Goal: Transaction & Acquisition: Purchase product/service

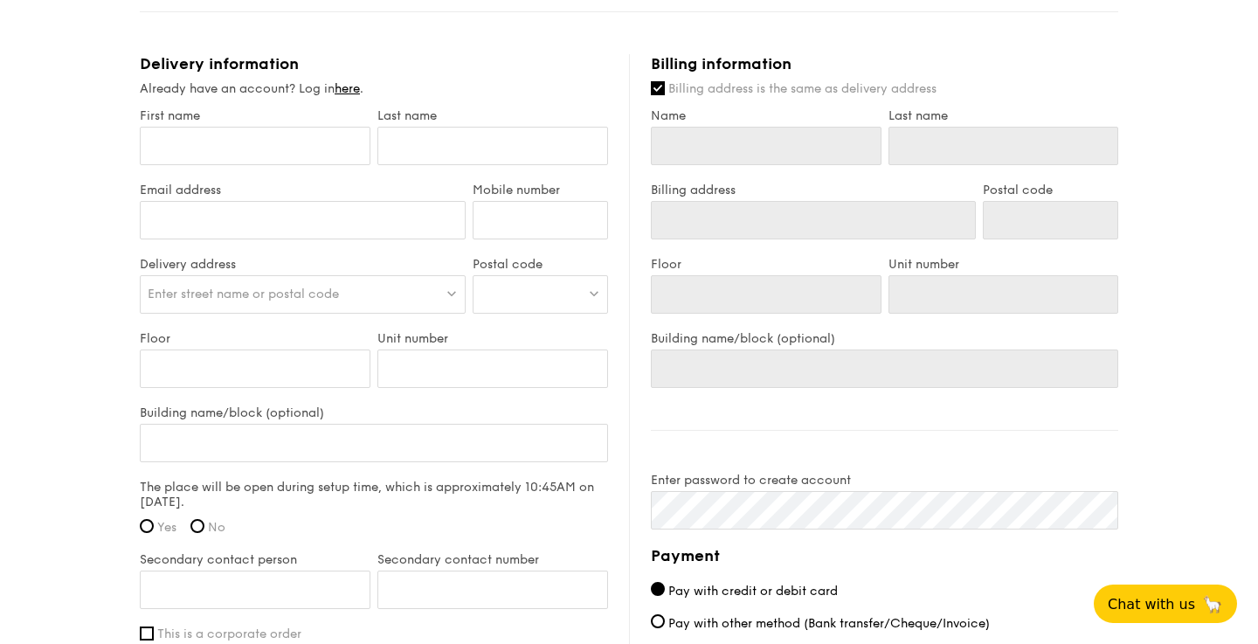
scroll to position [978, 0]
click at [738, 150] on input "Name" at bounding box center [766, 145] width 231 height 38
click at [320, 155] on input "First name" at bounding box center [255, 145] width 231 height 38
click at [312, 143] on input "First name" at bounding box center [255, 145] width 231 height 38
type input "ben"
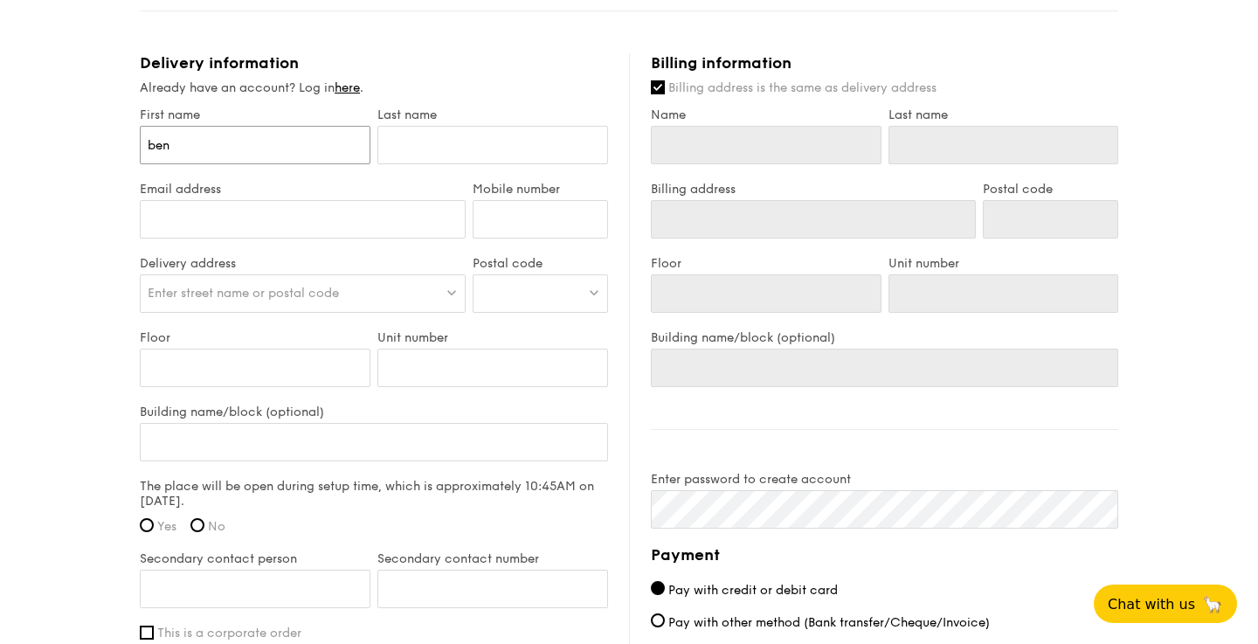
type input "ben"
click at [415, 156] on input "text" at bounding box center [492, 145] width 231 height 38
type input "cho"
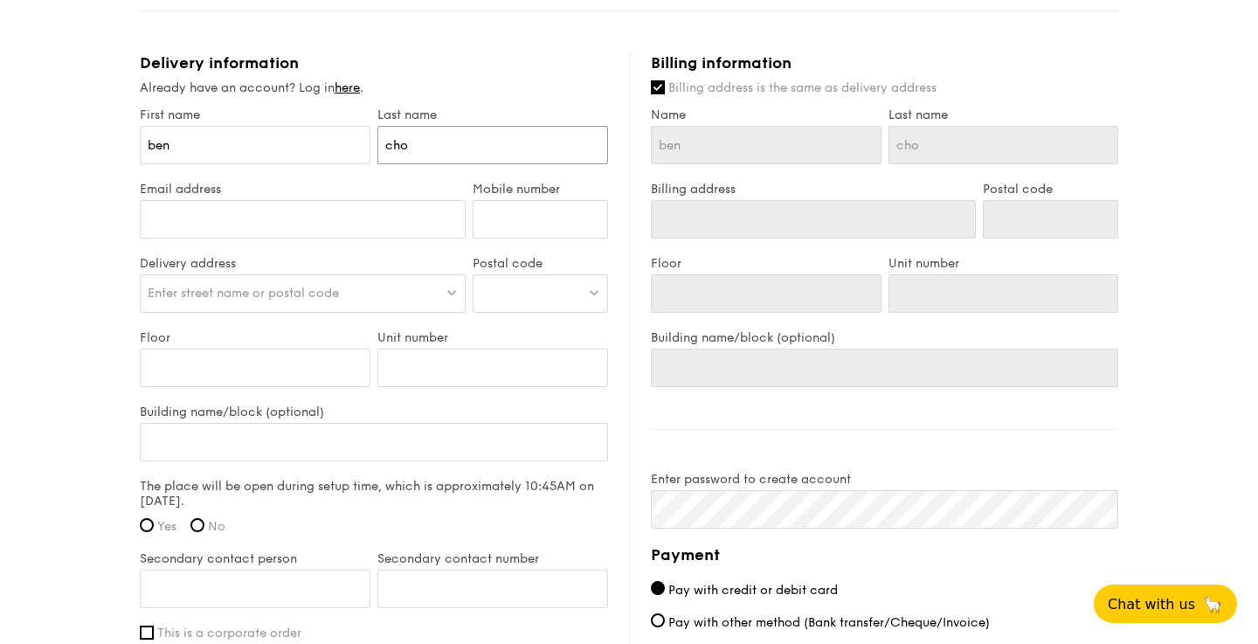
type input "choo"
click at [345, 218] on input "Email address" at bounding box center [303, 219] width 326 height 38
type input "[EMAIL_ADDRESS][DOMAIN_NAME]"
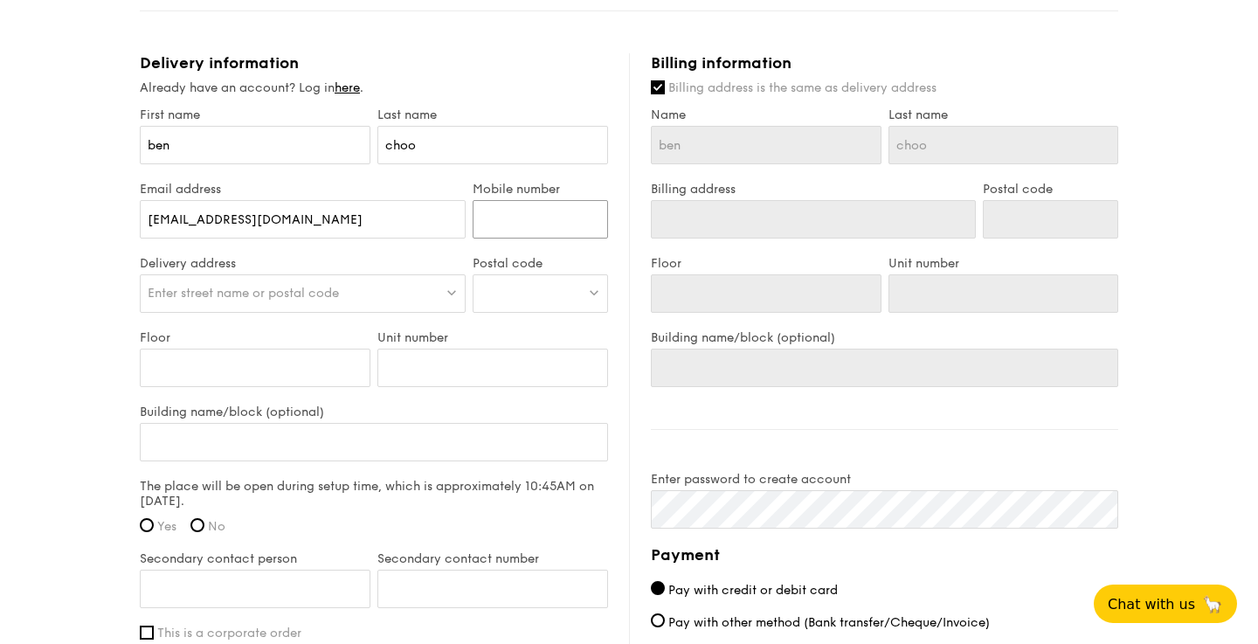
type input "90285155"
type input "[PERSON_NAME]"
click at [436, 282] on div "Enter street name or postal code" at bounding box center [303, 293] width 326 height 38
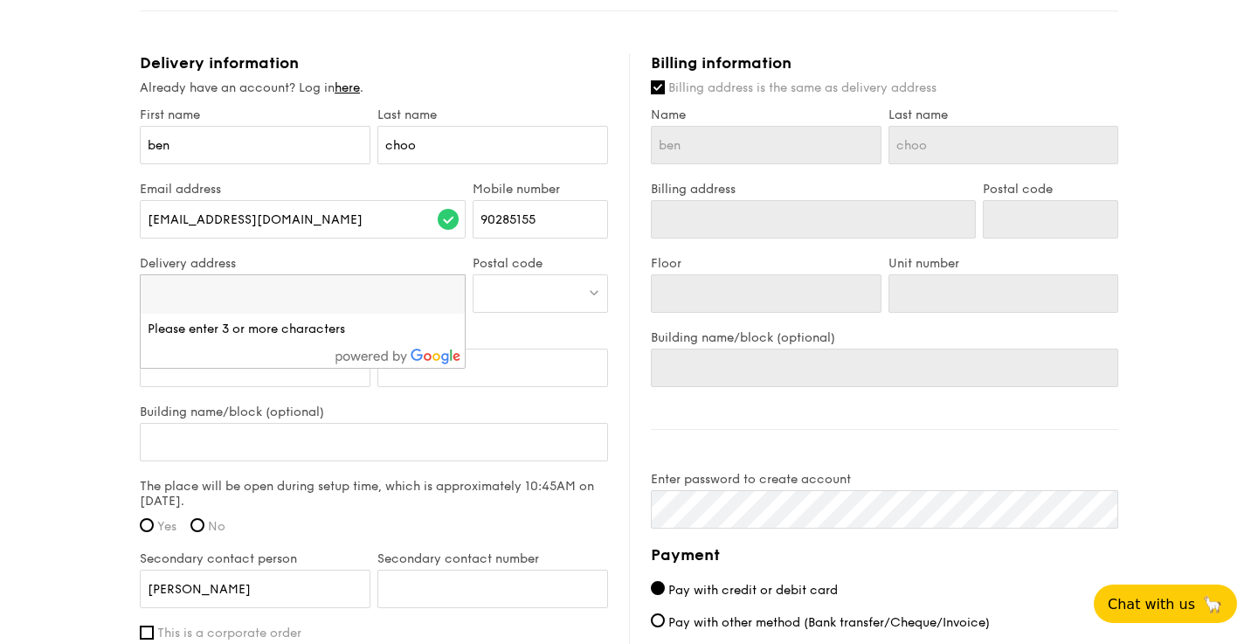
click at [506, 285] on div at bounding box center [540, 293] width 135 height 38
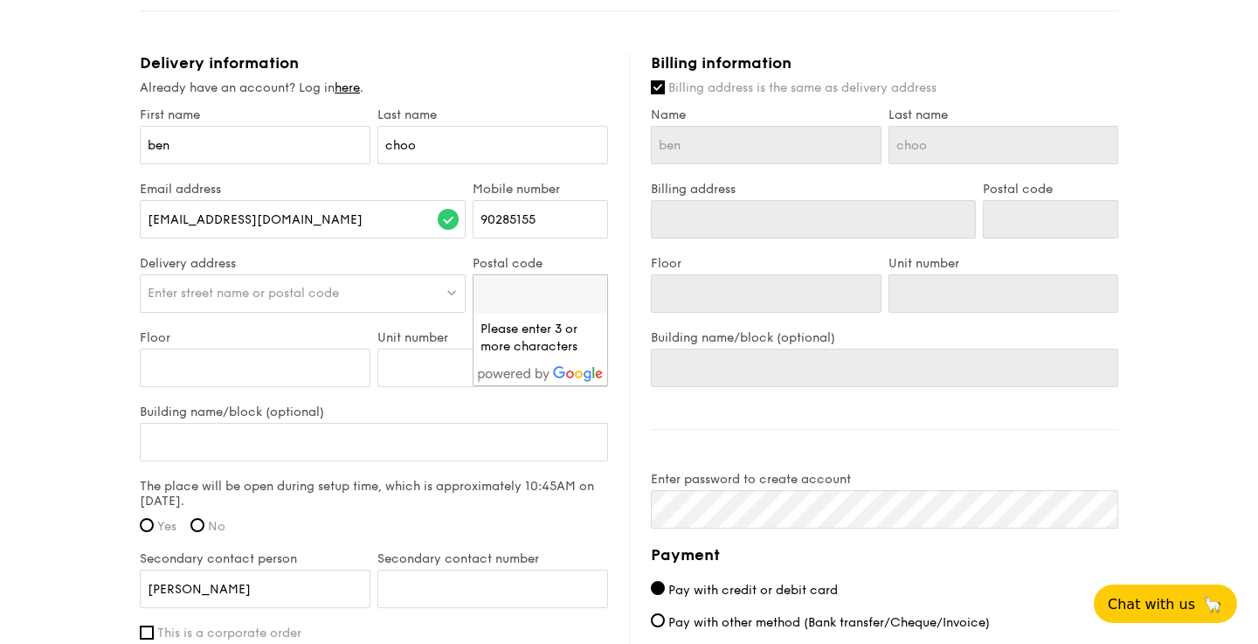
click at [506, 285] on input "search" at bounding box center [541, 294] width 134 height 38
type input "534166"
click at [541, 296] on input "534166" at bounding box center [541, 294] width 134 height 38
click at [532, 333] on li "Searching..." at bounding box center [541, 329] width 134 height 31
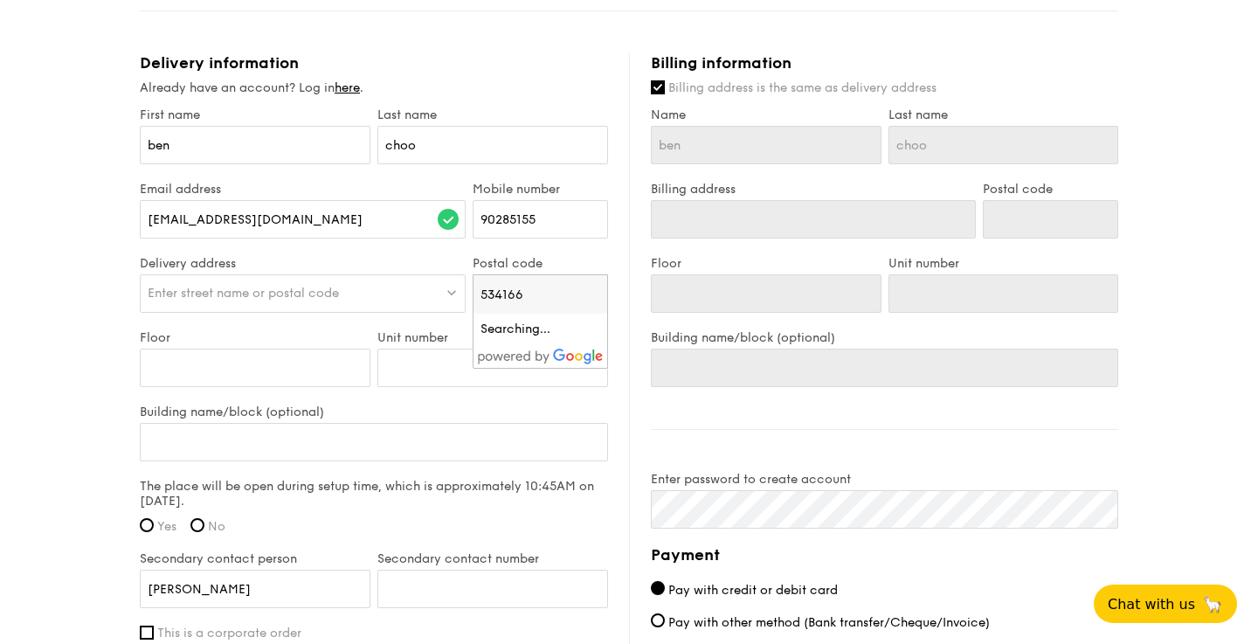
click at [428, 286] on div "Enter street name or postal code" at bounding box center [303, 293] width 326 height 38
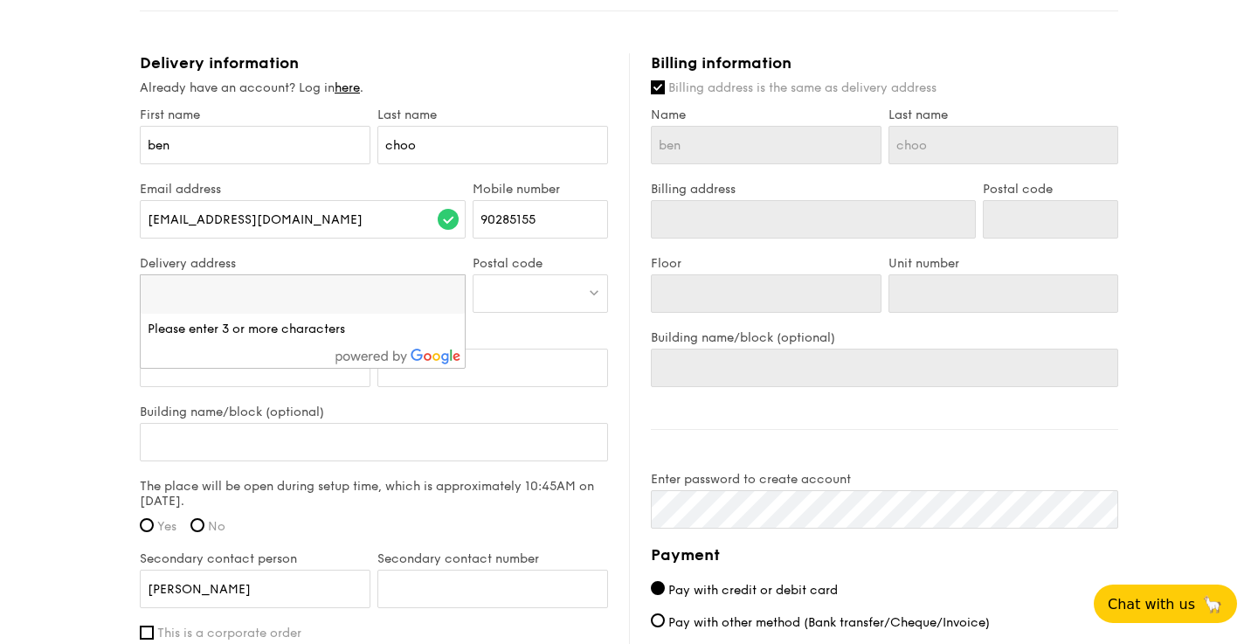
click at [399, 287] on input "search" at bounding box center [303, 294] width 324 height 38
type input "[STREET_ADDRESS]"
click at [565, 288] on div at bounding box center [540, 293] width 135 height 38
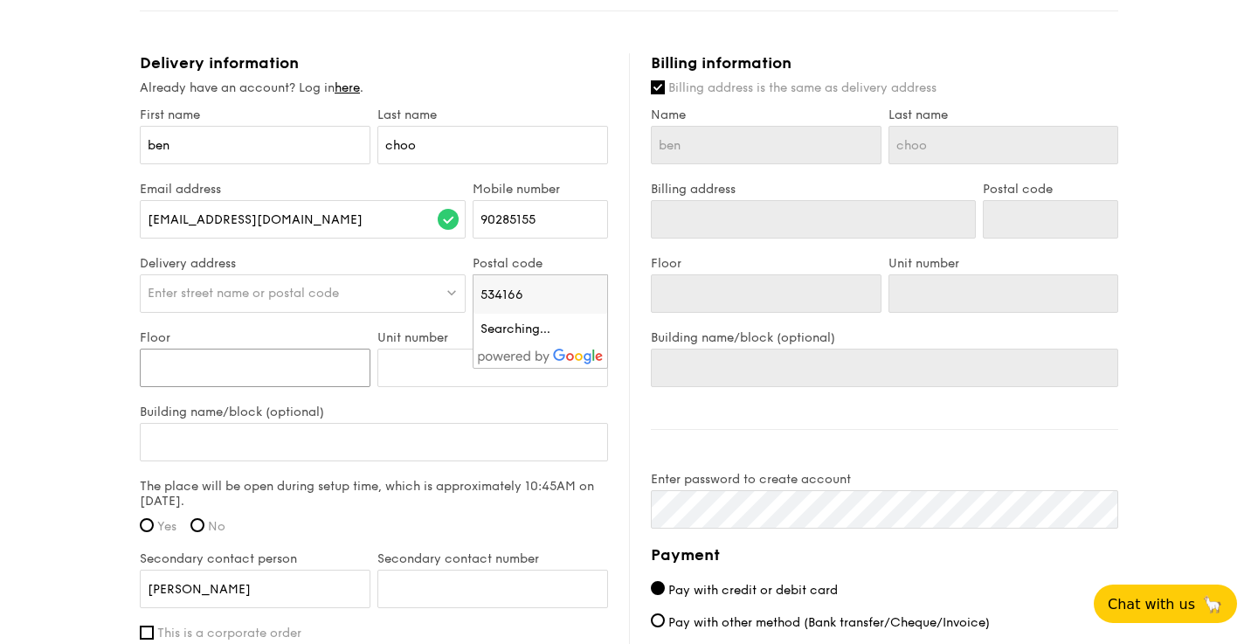
click at [324, 362] on input "Floor" at bounding box center [255, 368] width 231 height 38
click at [352, 295] on div "Enter street name or postal code" at bounding box center [303, 293] width 326 height 38
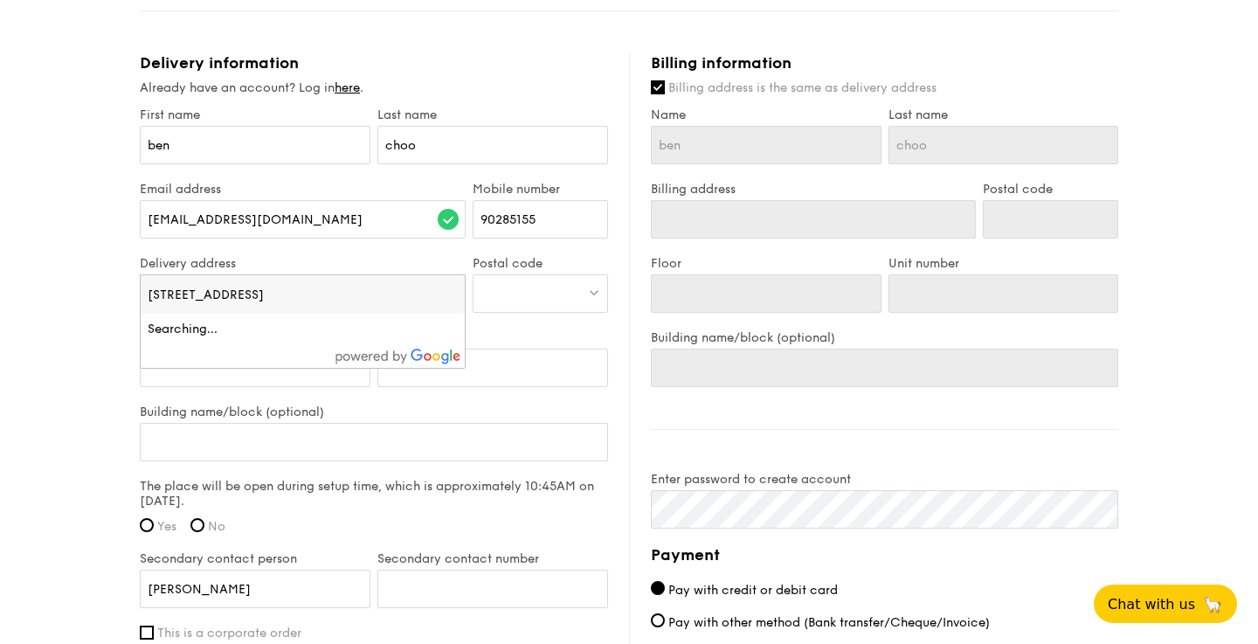
click at [270, 296] on input "[STREET_ADDRESS]" at bounding box center [303, 294] width 324 height 38
click at [180, 293] on input "21 taiseng" at bounding box center [303, 294] width 324 height 38
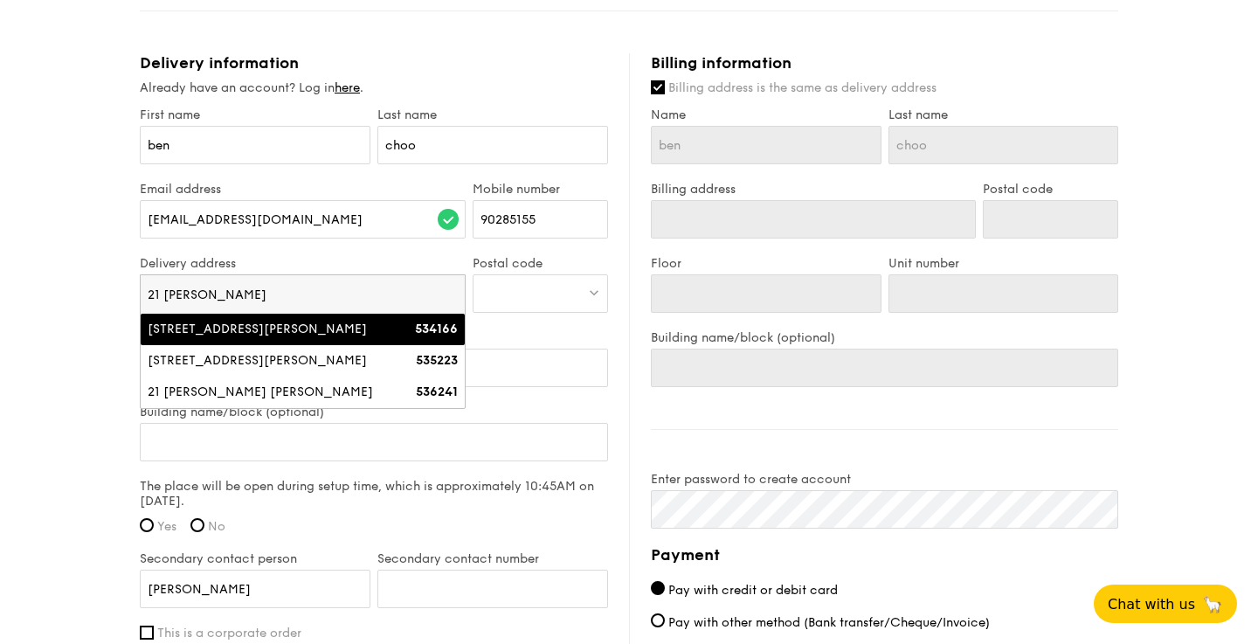
type input "21 [PERSON_NAME]"
click at [209, 331] on div "[STREET_ADDRESS][PERSON_NAME]" at bounding box center [264, 329] width 232 height 17
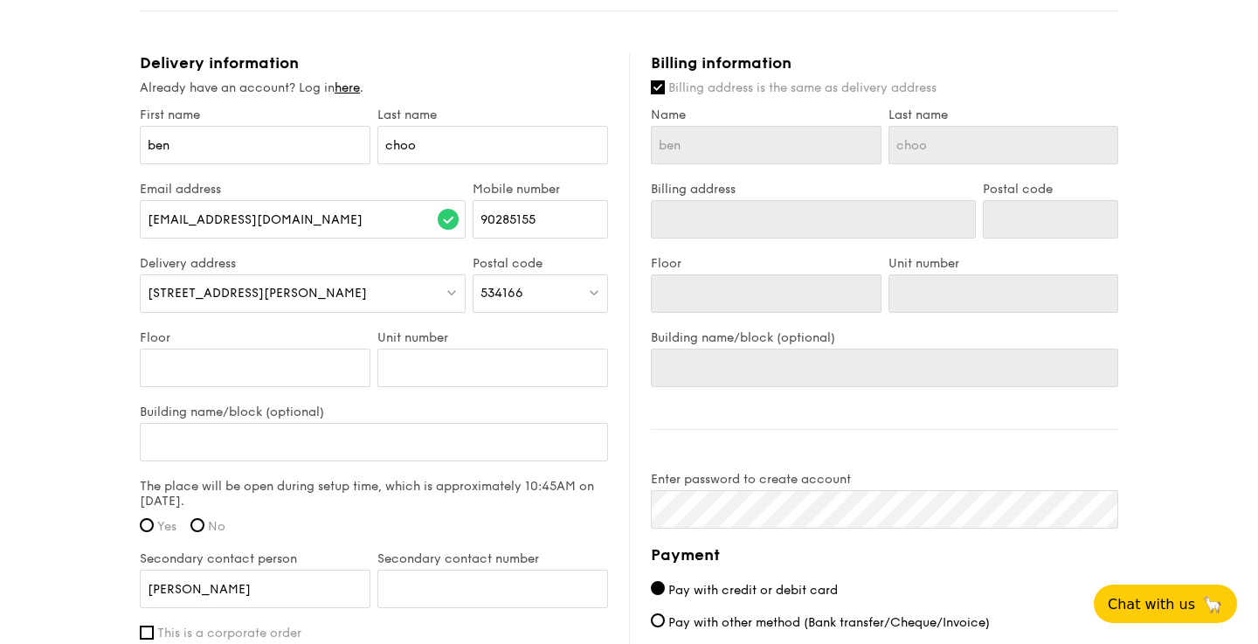
type input "[STREET_ADDRESS][PERSON_NAME]"
type input "534166"
click at [203, 361] on input "Floor" at bounding box center [255, 368] width 231 height 38
type input "1"
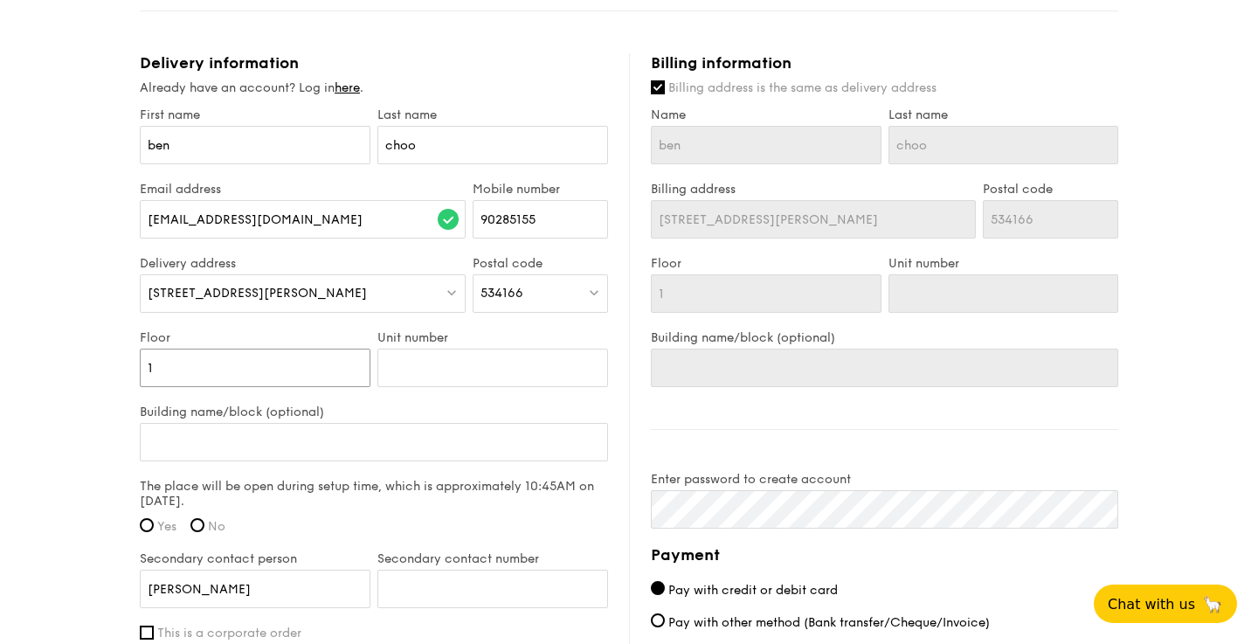
type input "1"
click at [426, 372] on input "Unit number" at bounding box center [492, 368] width 231 height 38
type input "1"
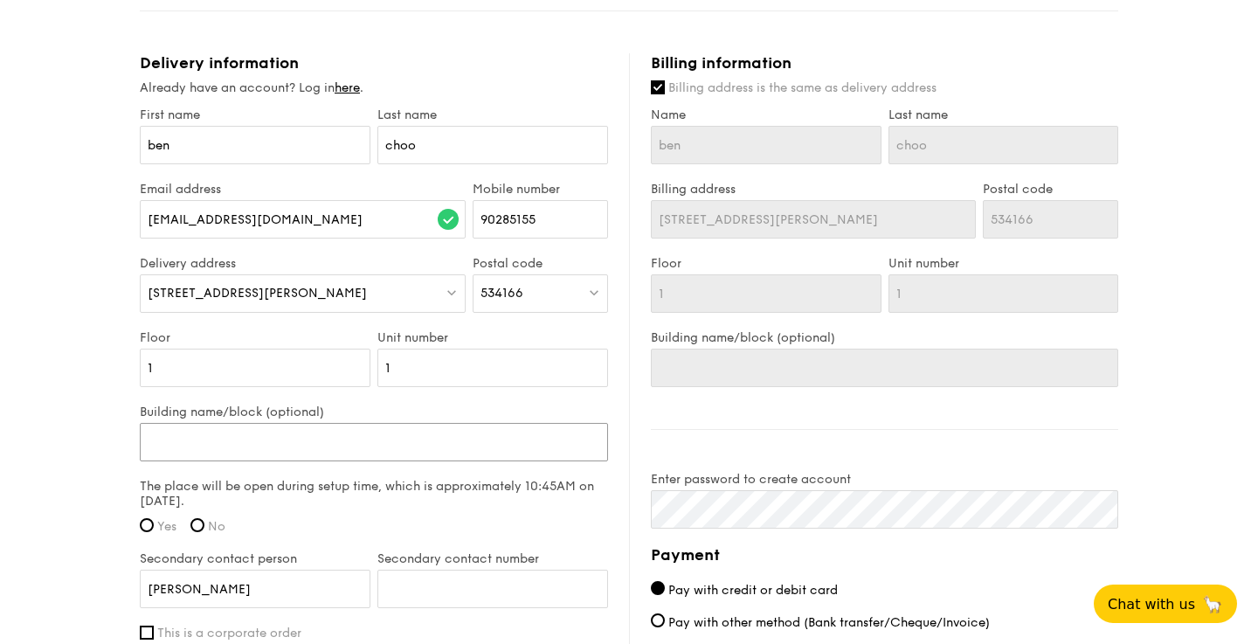
click at [364, 438] on input "Building name/block (optional)" at bounding box center [374, 442] width 468 height 38
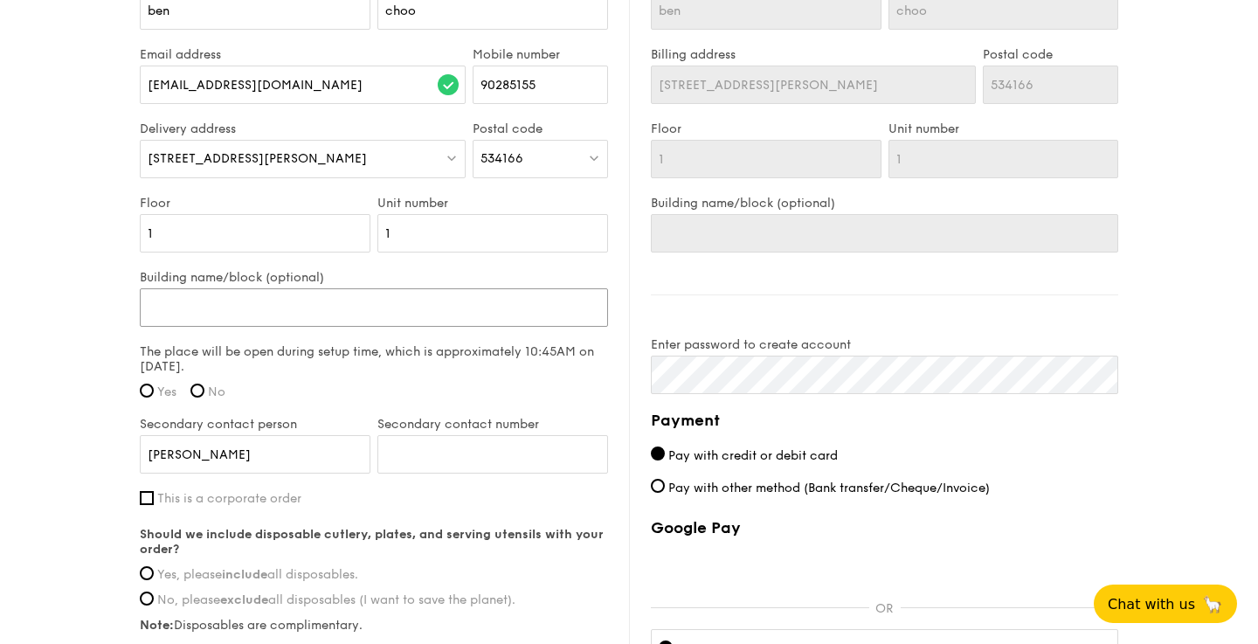
scroll to position [1139, 0]
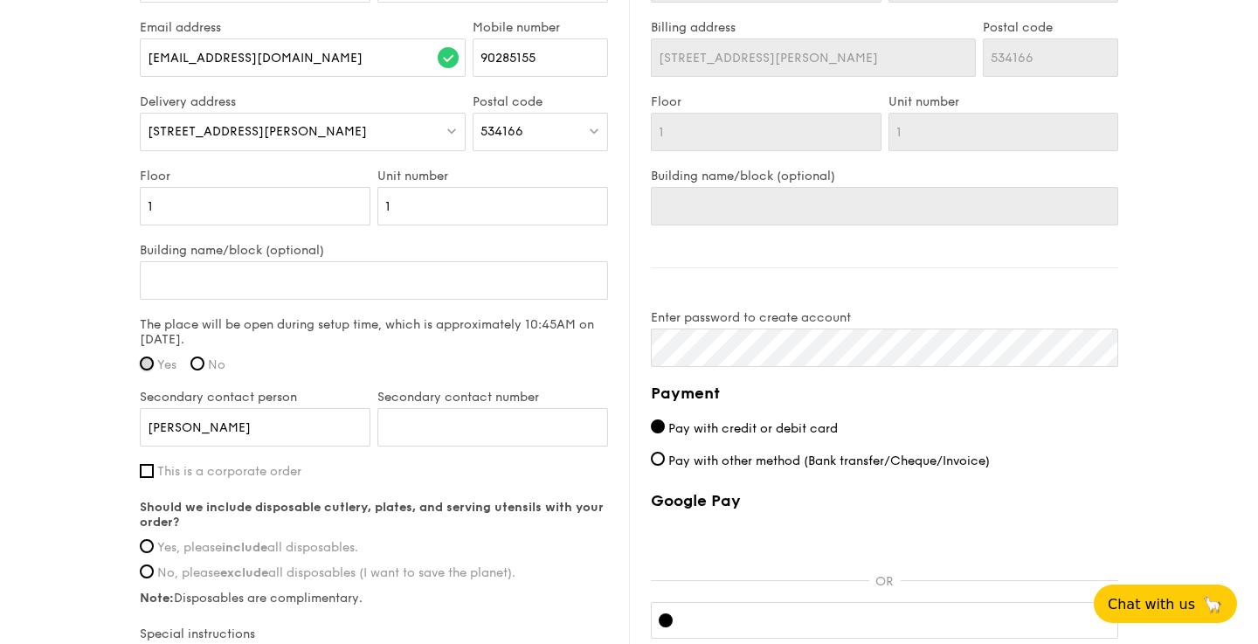
click at [144, 364] on input "Yes" at bounding box center [147, 364] width 14 height 14
radio input "true"
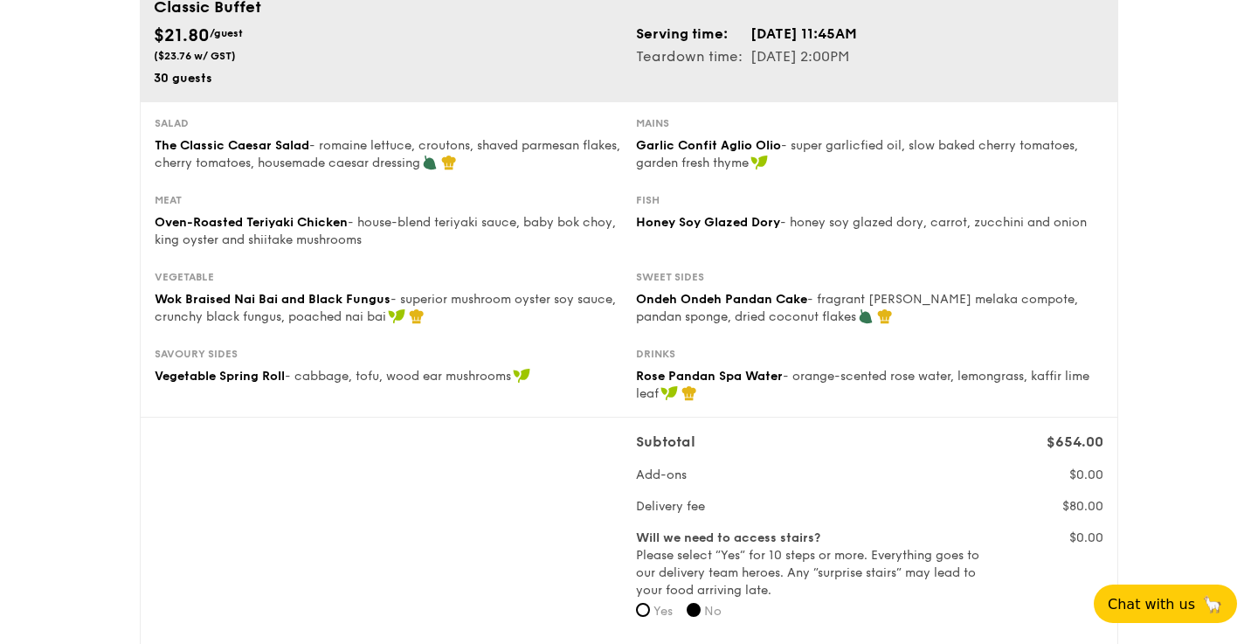
scroll to position [0, 0]
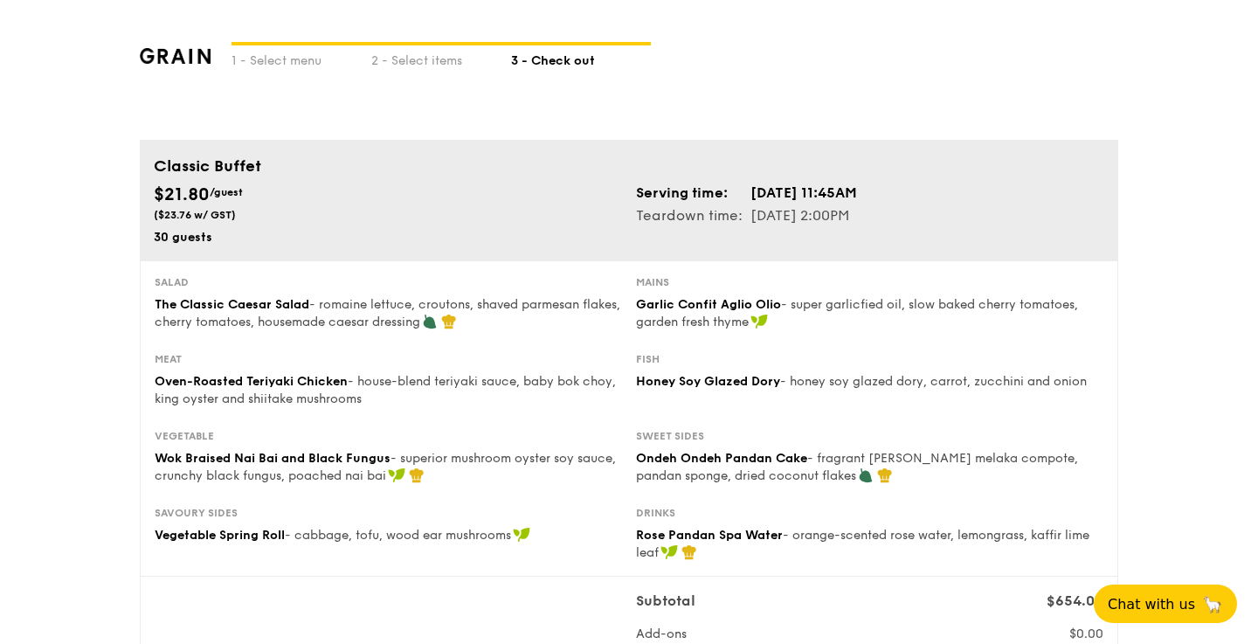
click at [788, 194] on td "[DATE] 11:45AM" at bounding box center [804, 193] width 108 height 23
click at [422, 54] on div "2 - Select items" at bounding box center [441, 57] width 140 height 24
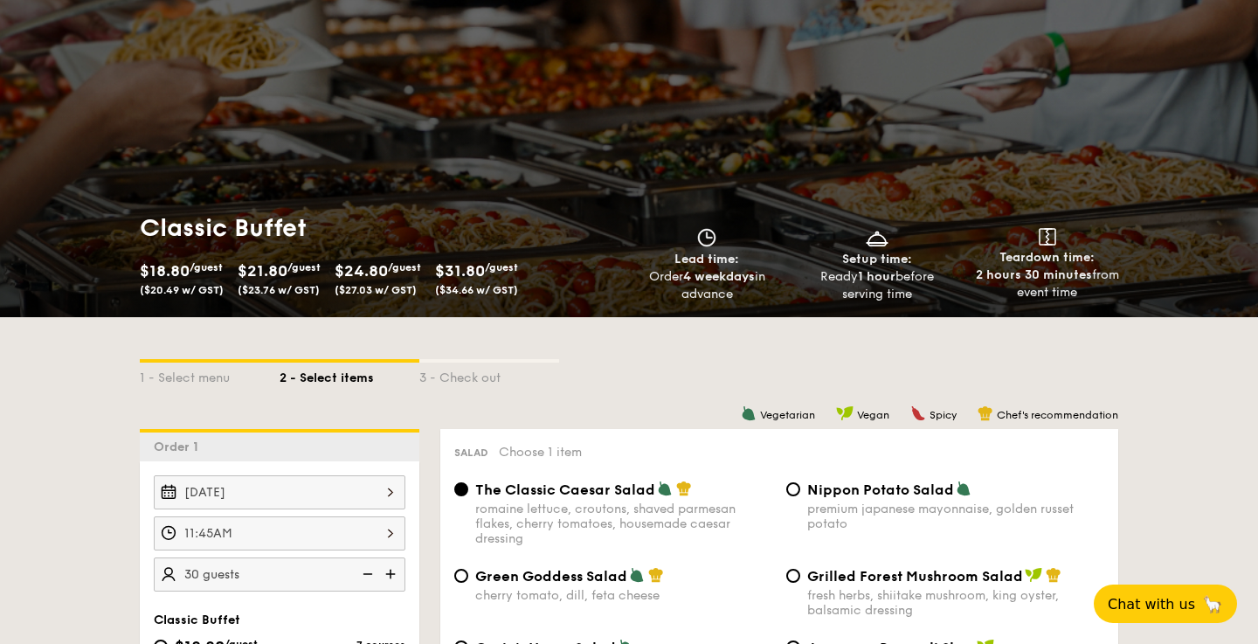
scroll to position [87, 0]
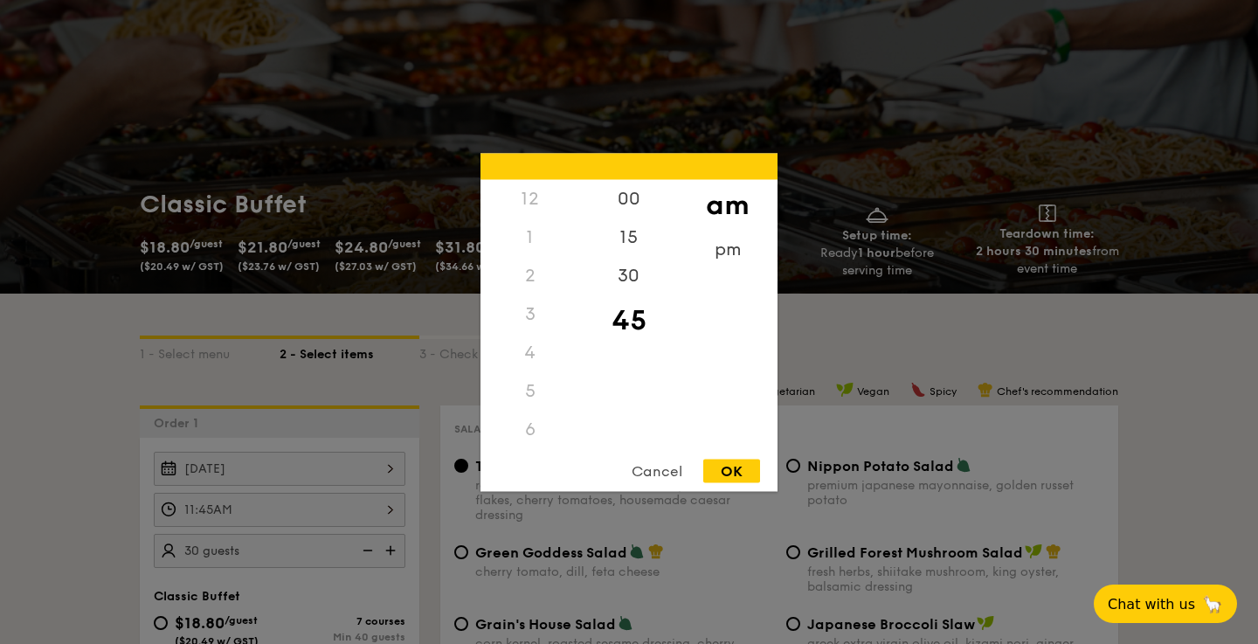
click at [383, 505] on div "11:45AM 12 1 2 3 4 5 6 7 8 9 10 11 00 15 30 45 am pm Cancel OK" at bounding box center [280, 510] width 252 height 34
click at [726, 250] on div "pm" at bounding box center [727, 255] width 99 height 51
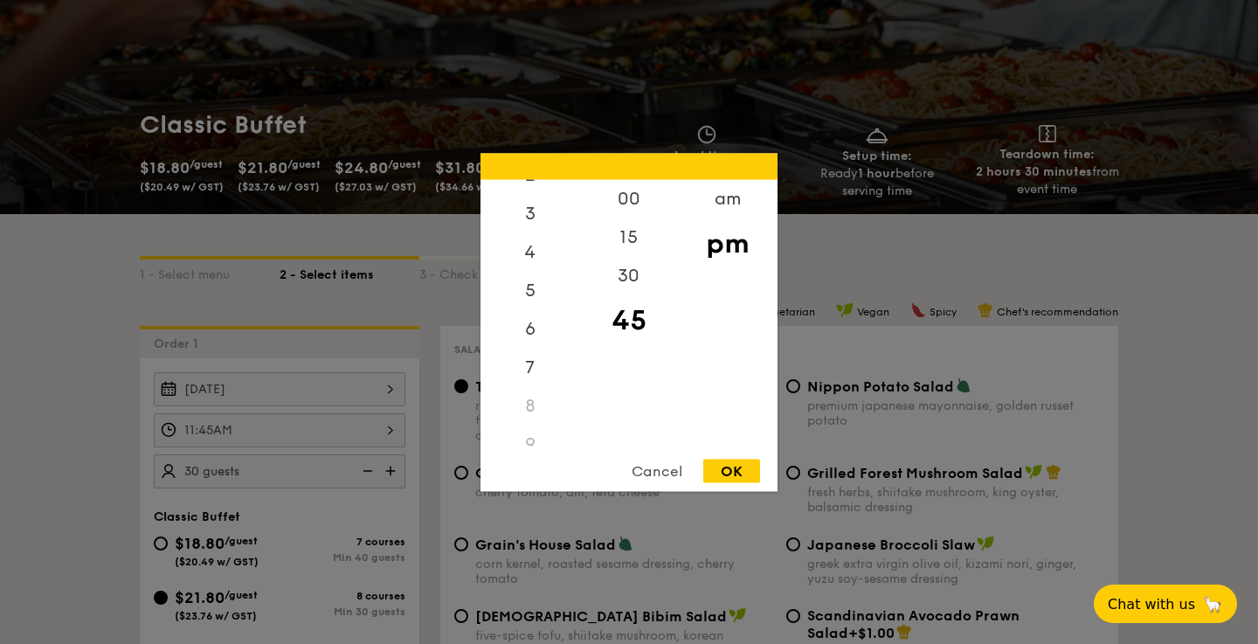
scroll to position [0, 0]
click at [542, 199] on div "12" at bounding box center [530, 204] width 99 height 51
click at [641, 208] on div "00" at bounding box center [628, 204] width 99 height 51
click at [740, 473] on div "OK" at bounding box center [731, 471] width 57 height 24
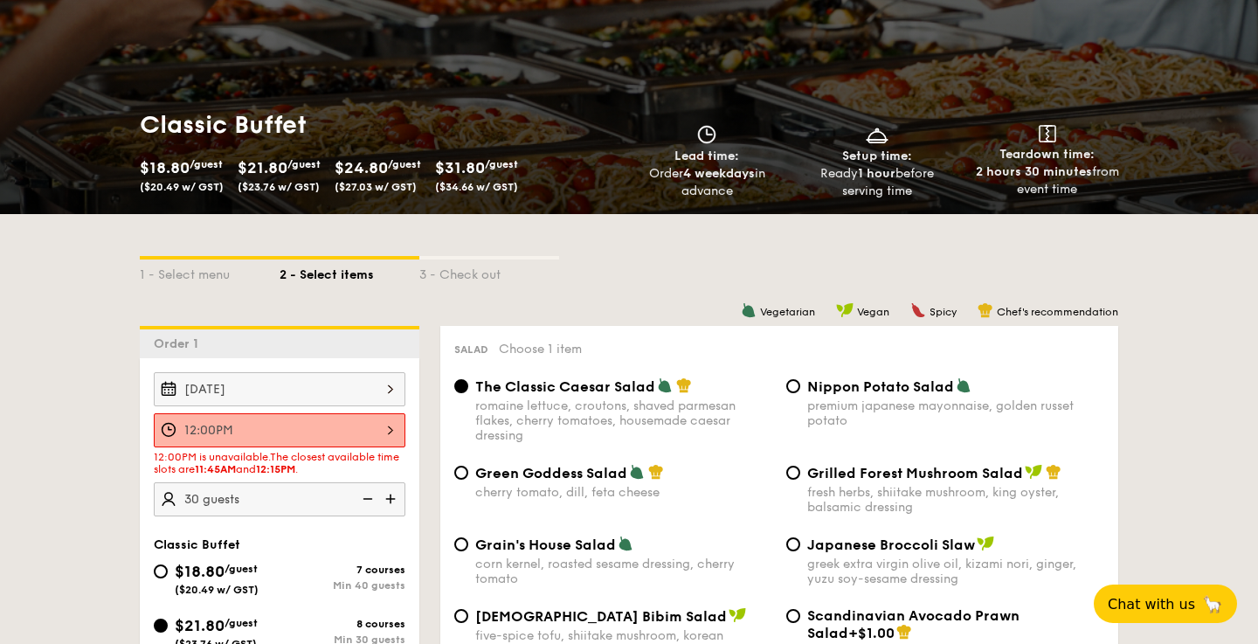
click at [387, 434] on div "12:00PM" at bounding box center [280, 430] width 252 height 34
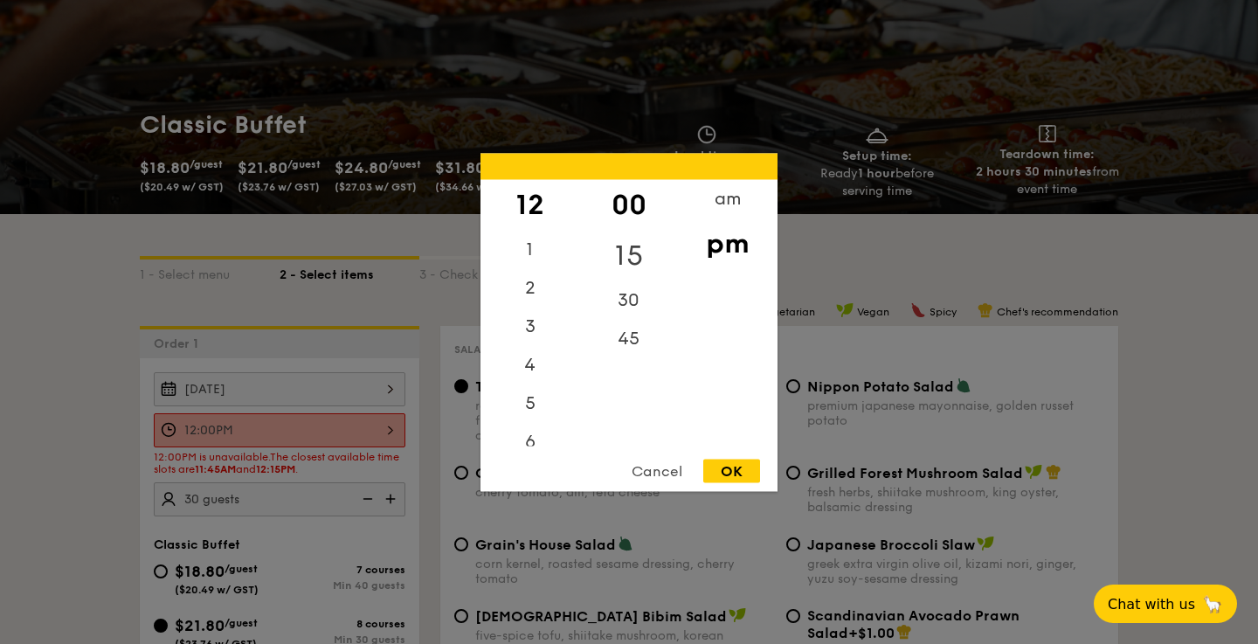
click at [625, 260] on div "15" at bounding box center [628, 255] width 99 height 51
click at [733, 466] on div "OK" at bounding box center [731, 471] width 57 height 24
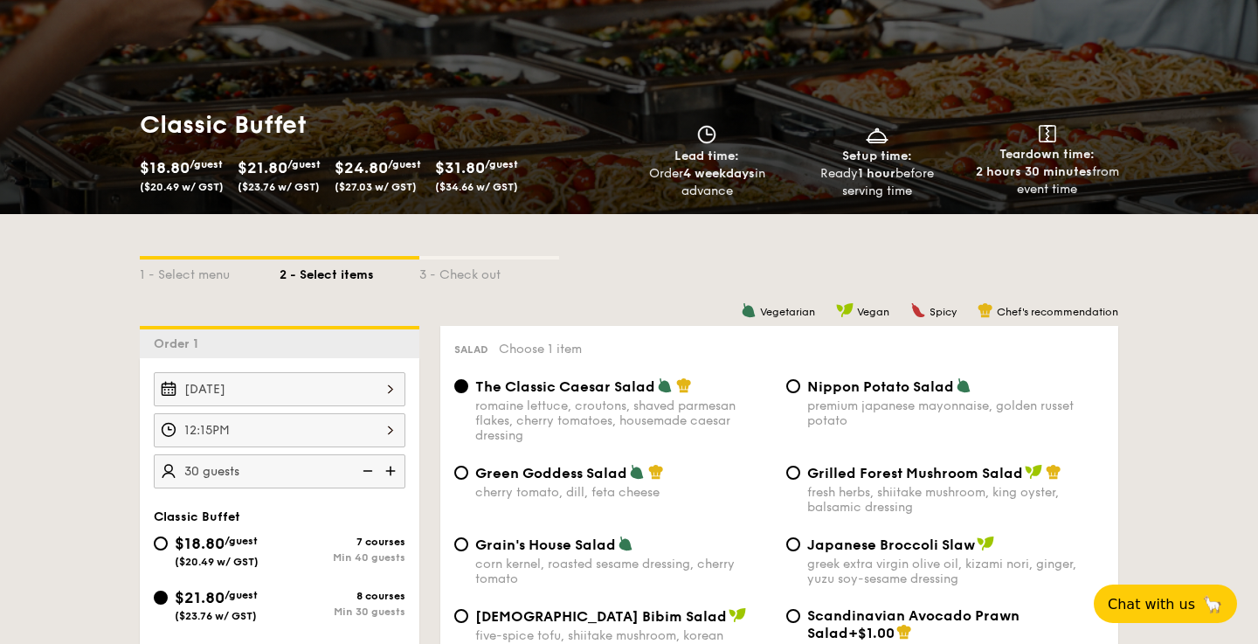
click at [373, 433] on div "12:15PM" at bounding box center [280, 430] width 252 height 34
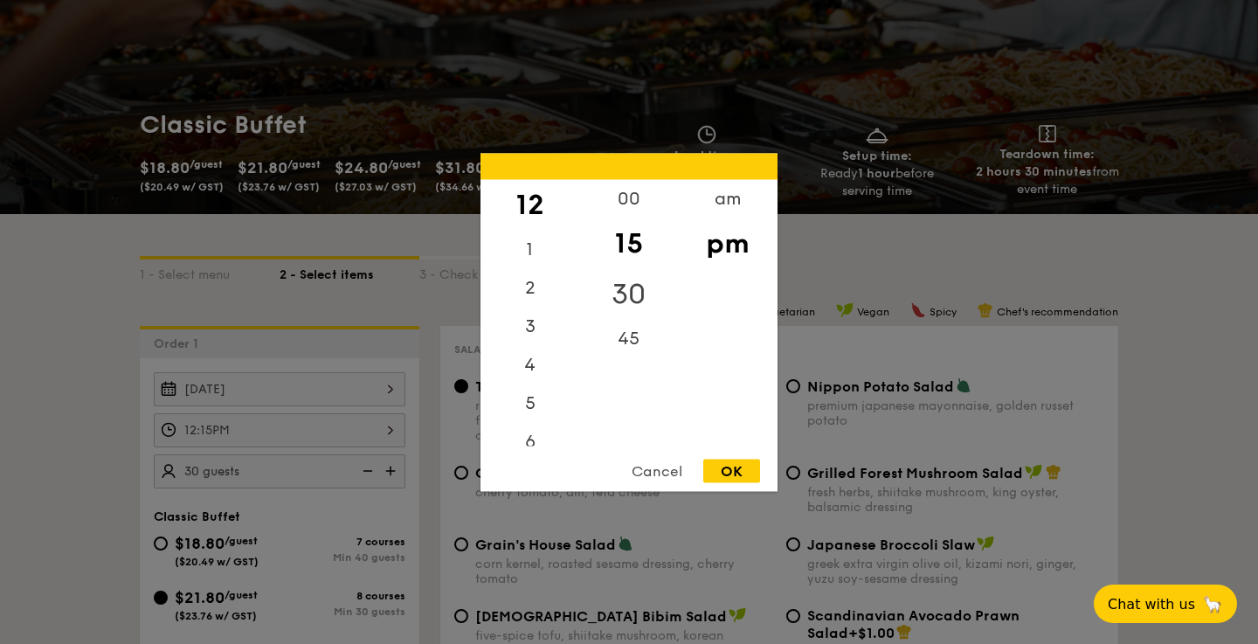
click at [645, 289] on div "30" at bounding box center [628, 293] width 99 height 51
click at [640, 312] on div "45" at bounding box center [628, 332] width 99 height 51
click at [724, 465] on div "OK" at bounding box center [731, 471] width 57 height 24
type input "12:45PM"
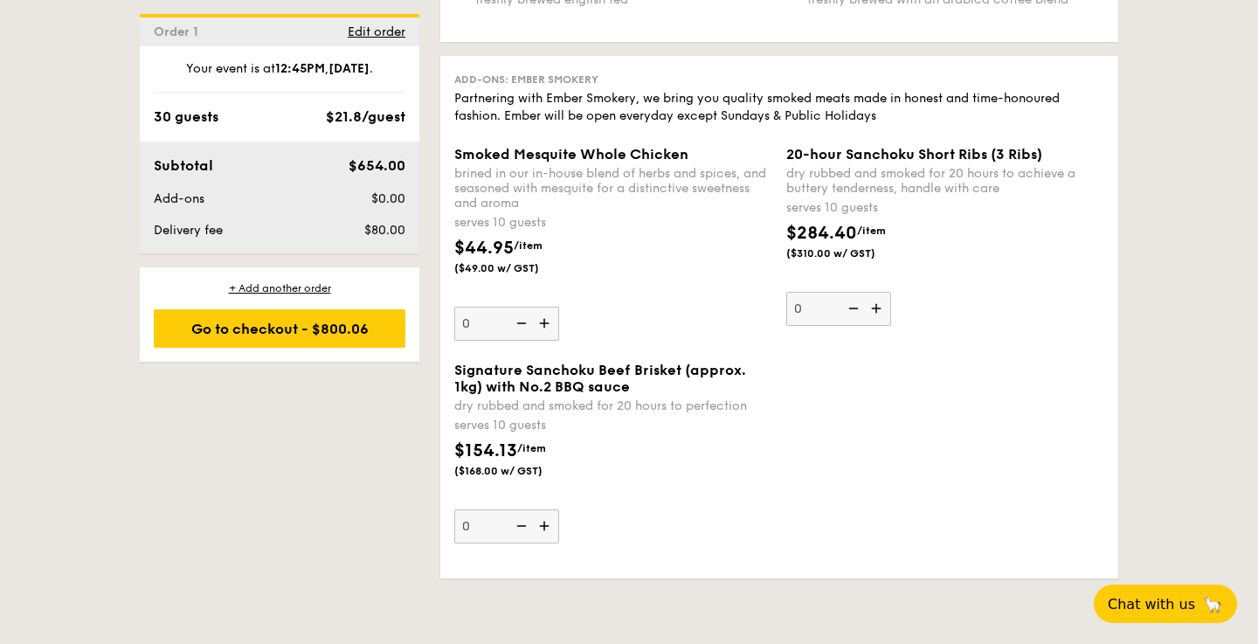
scroll to position [3676, 0]
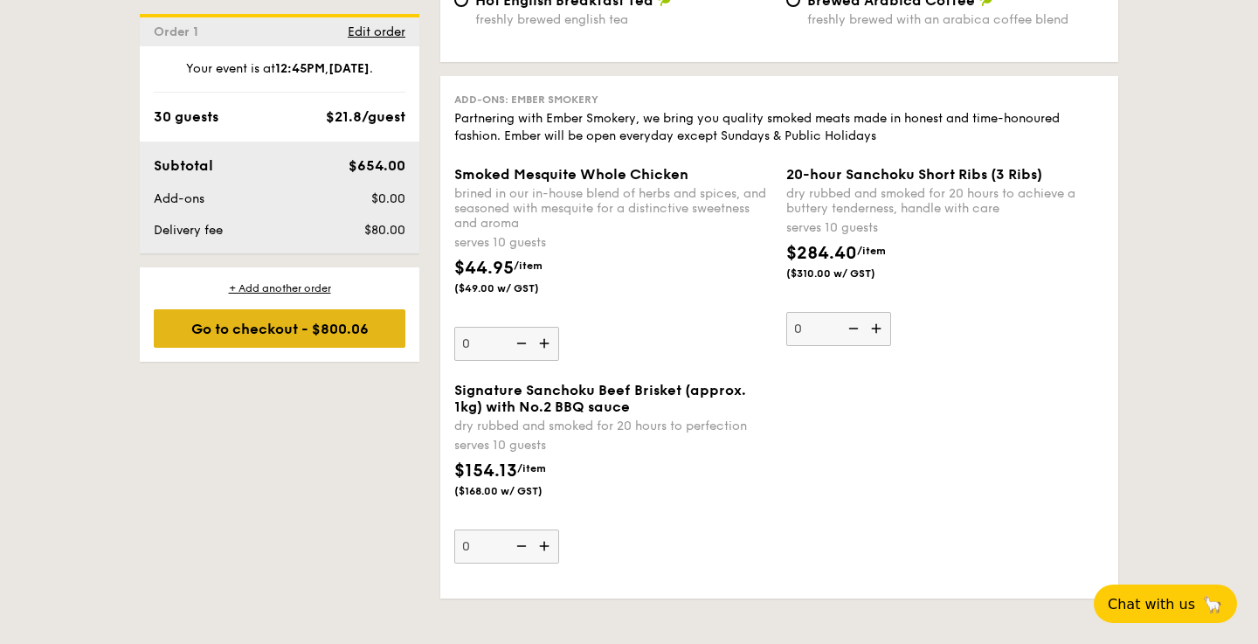
click at [315, 333] on div "Go to checkout - $800.06" at bounding box center [280, 328] width 252 height 38
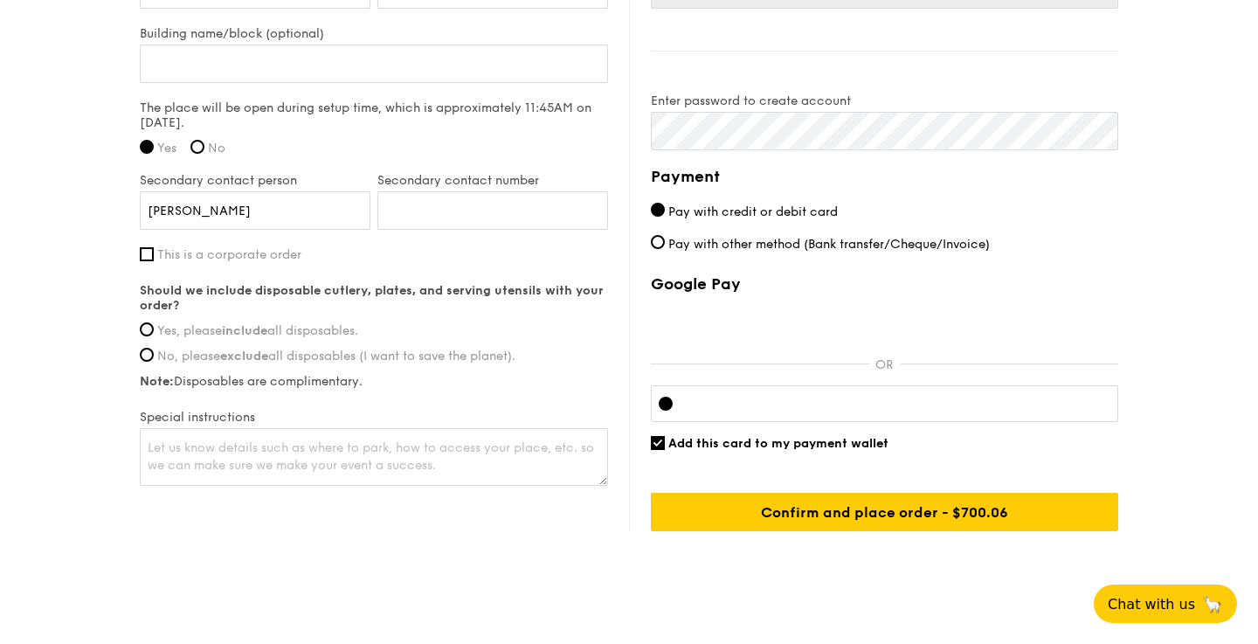
scroll to position [1359, 0]
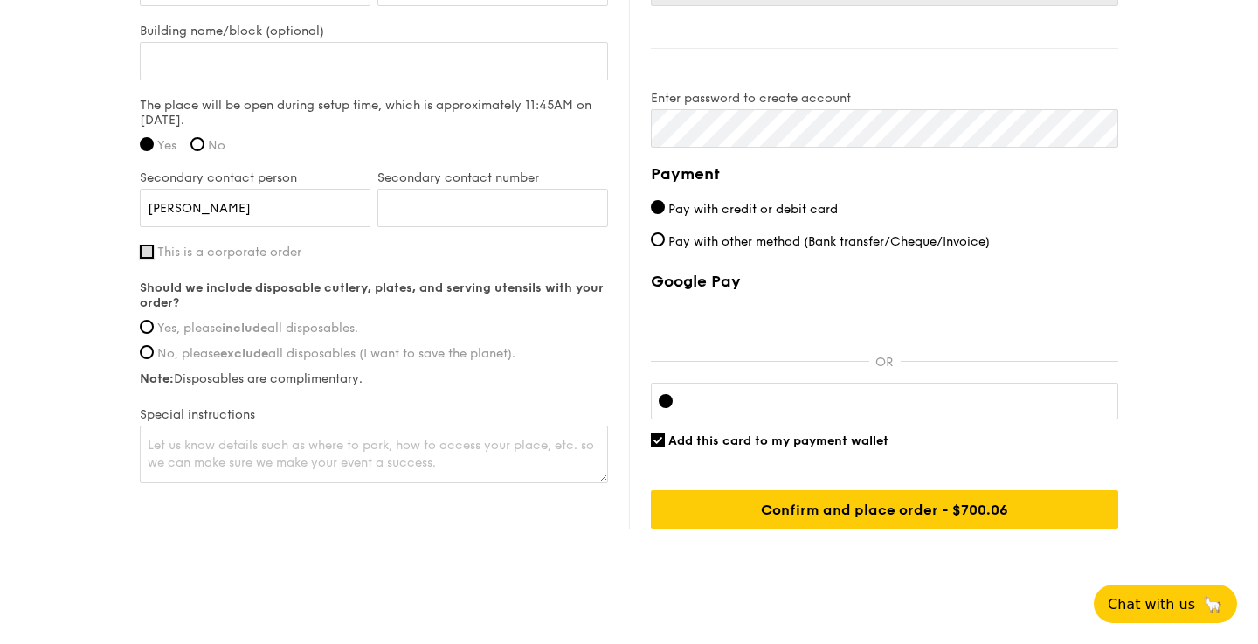
click at [147, 256] on input "This is a corporate order" at bounding box center [147, 252] width 14 height 14
checkbox input "true"
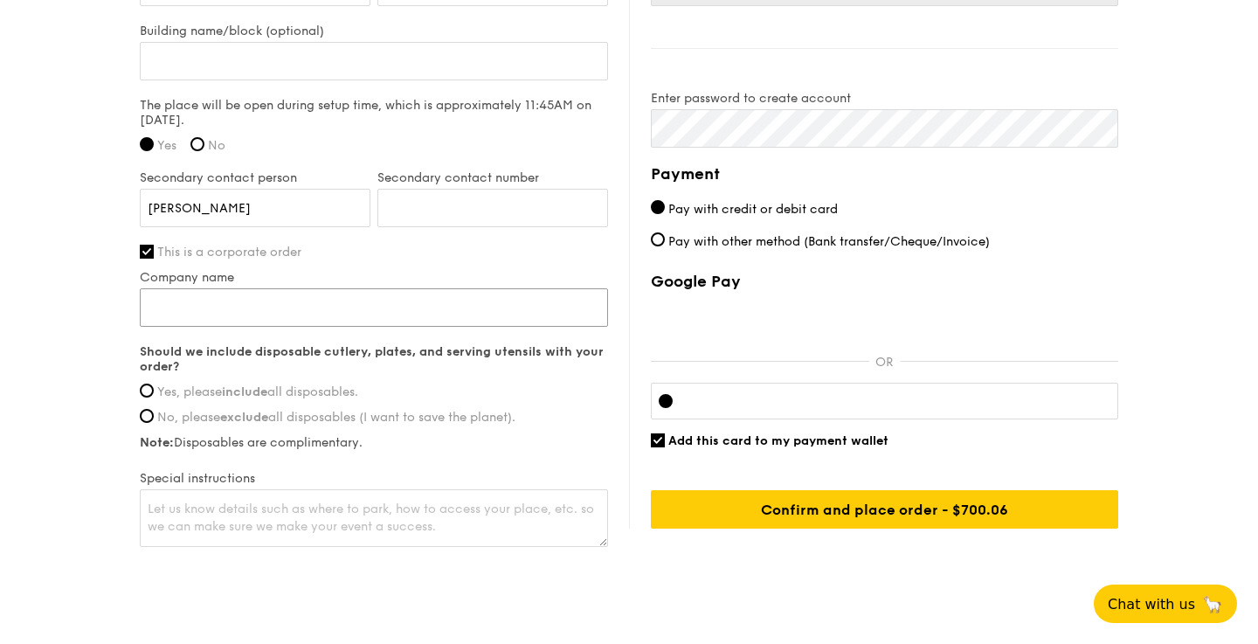
click at [197, 304] on input "Company name" at bounding box center [374, 307] width 468 height 38
type input "huggs coffee"
click at [159, 388] on span "Yes, please include all disposables." at bounding box center [257, 391] width 201 height 15
click at [154, 388] on input "Yes, please include all disposables." at bounding box center [147, 391] width 14 height 14
radio input "true"
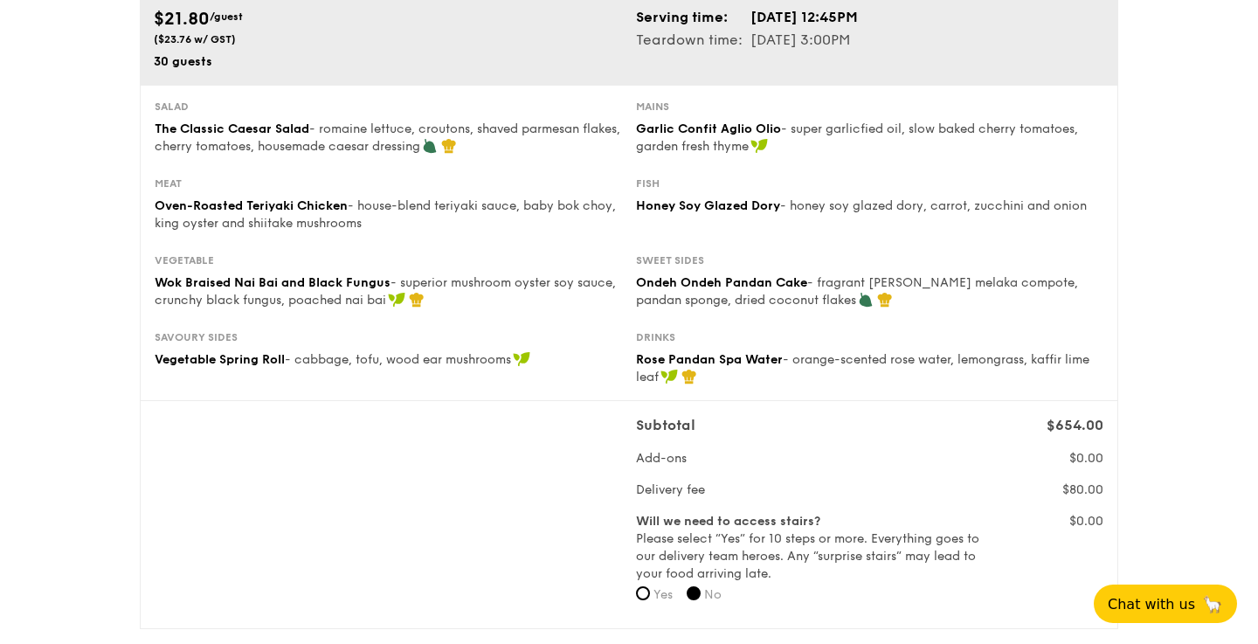
scroll to position [166, 0]
